Goal: Task Accomplishment & Management: Use online tool/utility

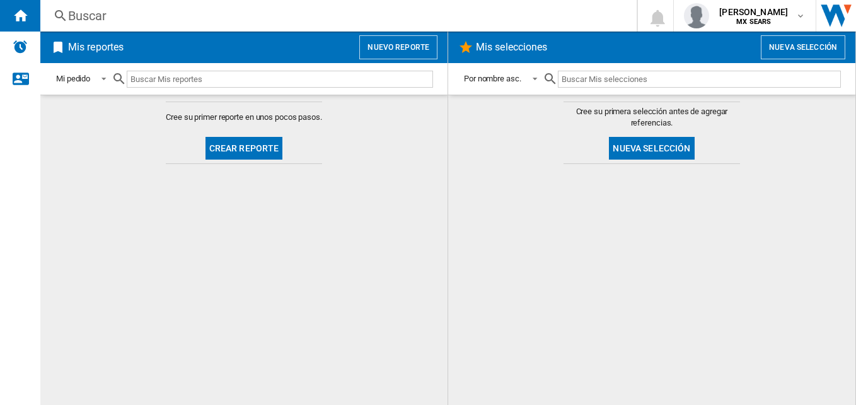
click at [248, 149] on button "Crear reporte" at bounding box center [245, 148] width 78 height 23
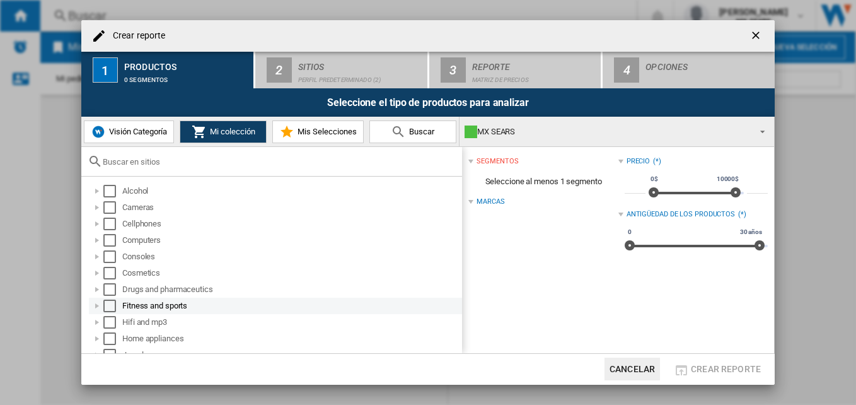
scroll to position [141, 0]
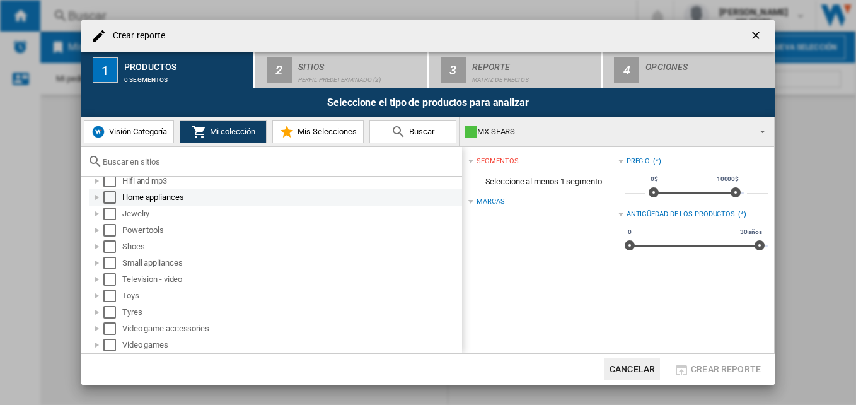
click at [98, 199] on div at bounding box center [97, 197] width 13 height 13
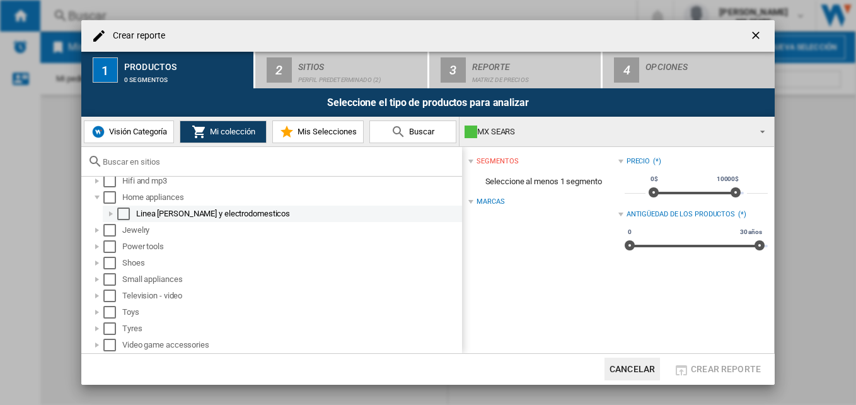
click at [113, 214] on div at bounding box center [111, 213] width 13 height 13
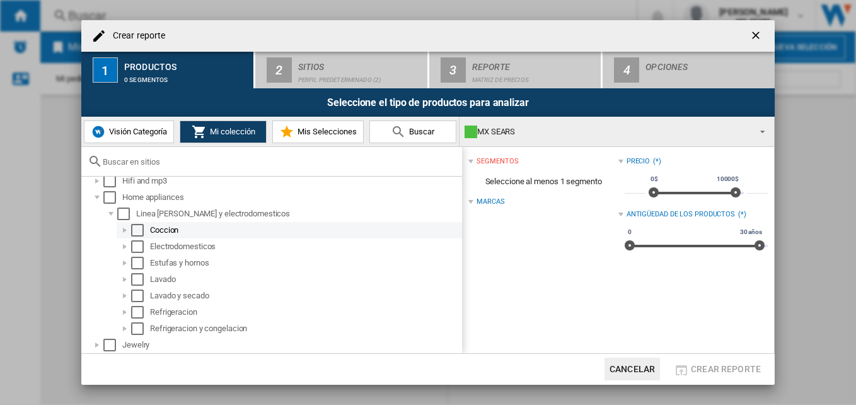
click at [147, 230] on md-checkbox "Select" at bounding box center [140, 230] width 19 height 13
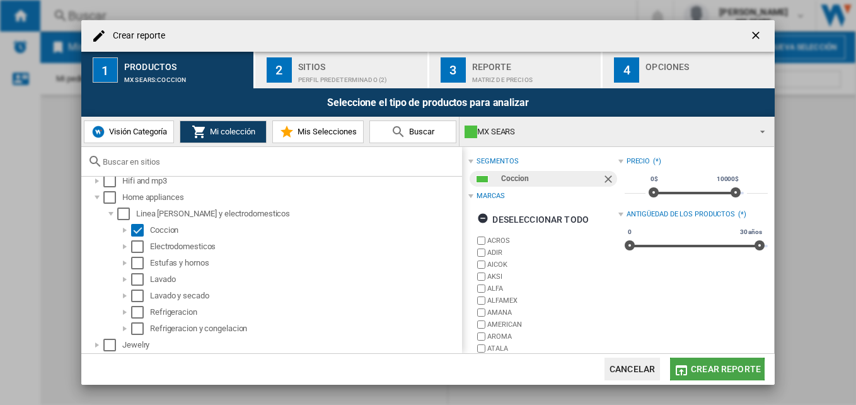
click at [701, 372] on span "Crear reporte" at bounding box center [726, 369] width 70 height 10
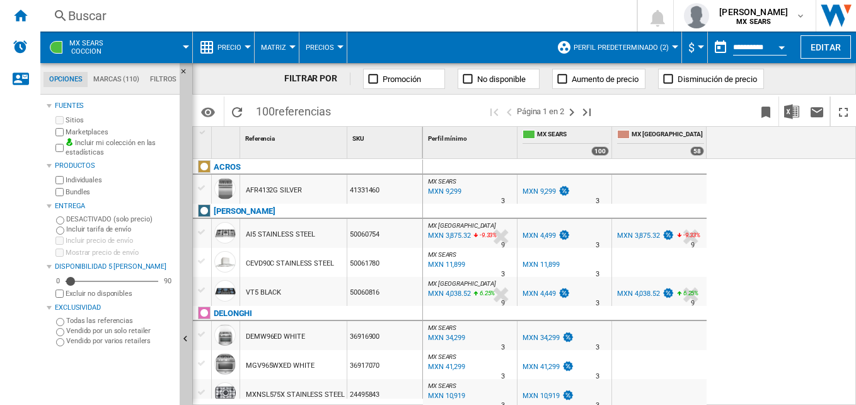
click at [698, 46] on div "Currency" at bounding box center [701, 46] width 6 height 3
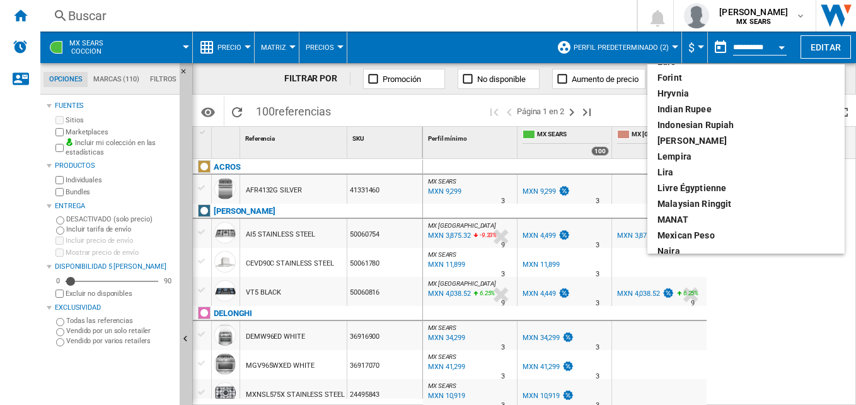
scroll to position [315, 0]
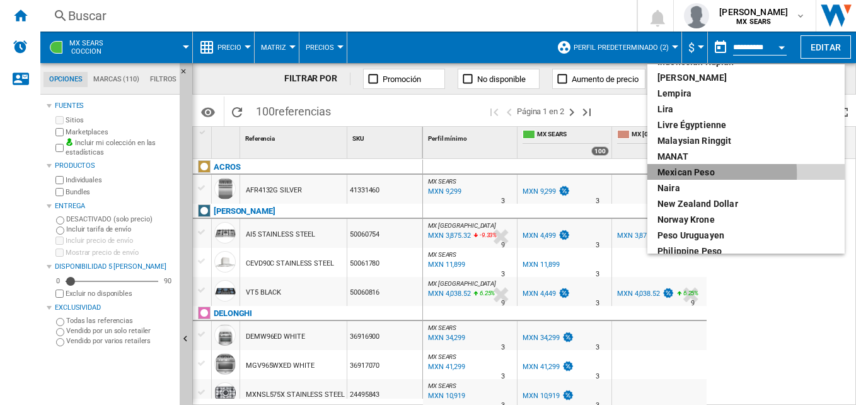
click at [680, 174] on div "Mexican peso" at bounding box center [746, 172] width 177 height 13
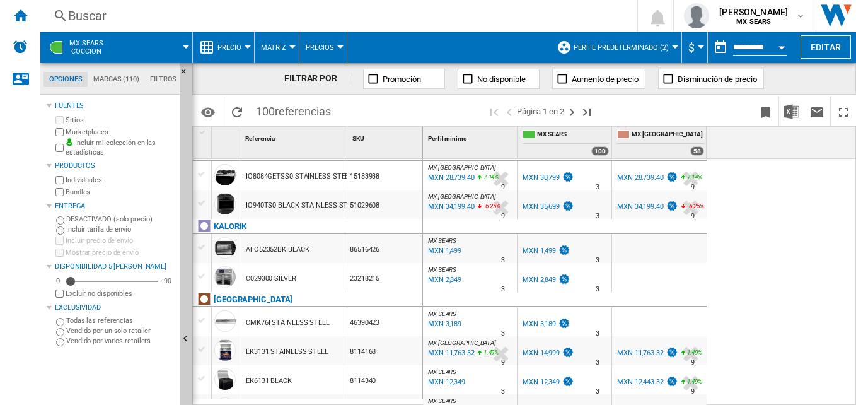
scroll to position [1198, 0]
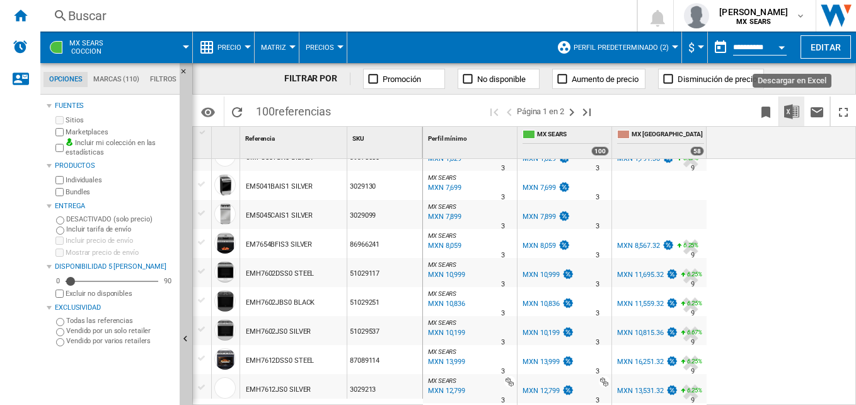
click at [794, 112] on img "Descargar en Excel" at bounding box center [791, 111] width 15 height 15
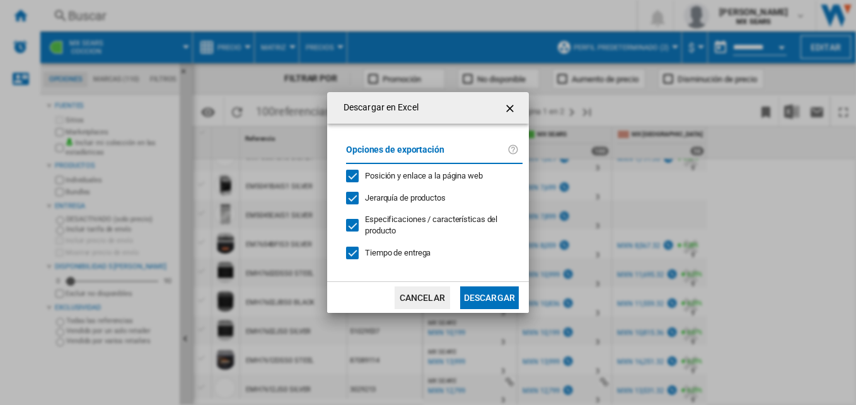
click at [487, 298] on button "Descargar" at bounding box center [489, 297] width 59 height 23
